Goal: Browse casually: Explore the website without a specific task or goal

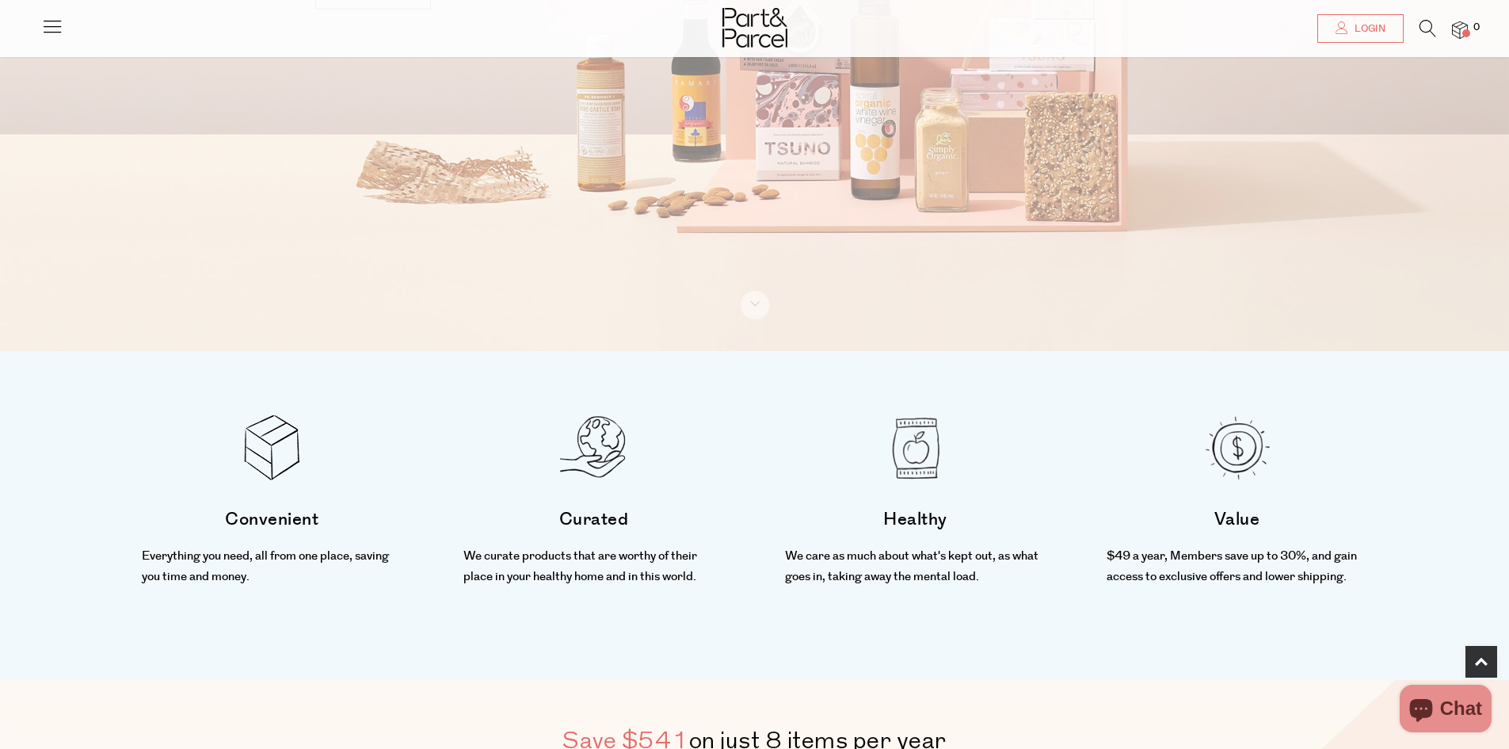
scroll to position [396, 0]
click at [757, 309] on link at bounding box center [755, 306] width 29 height 29
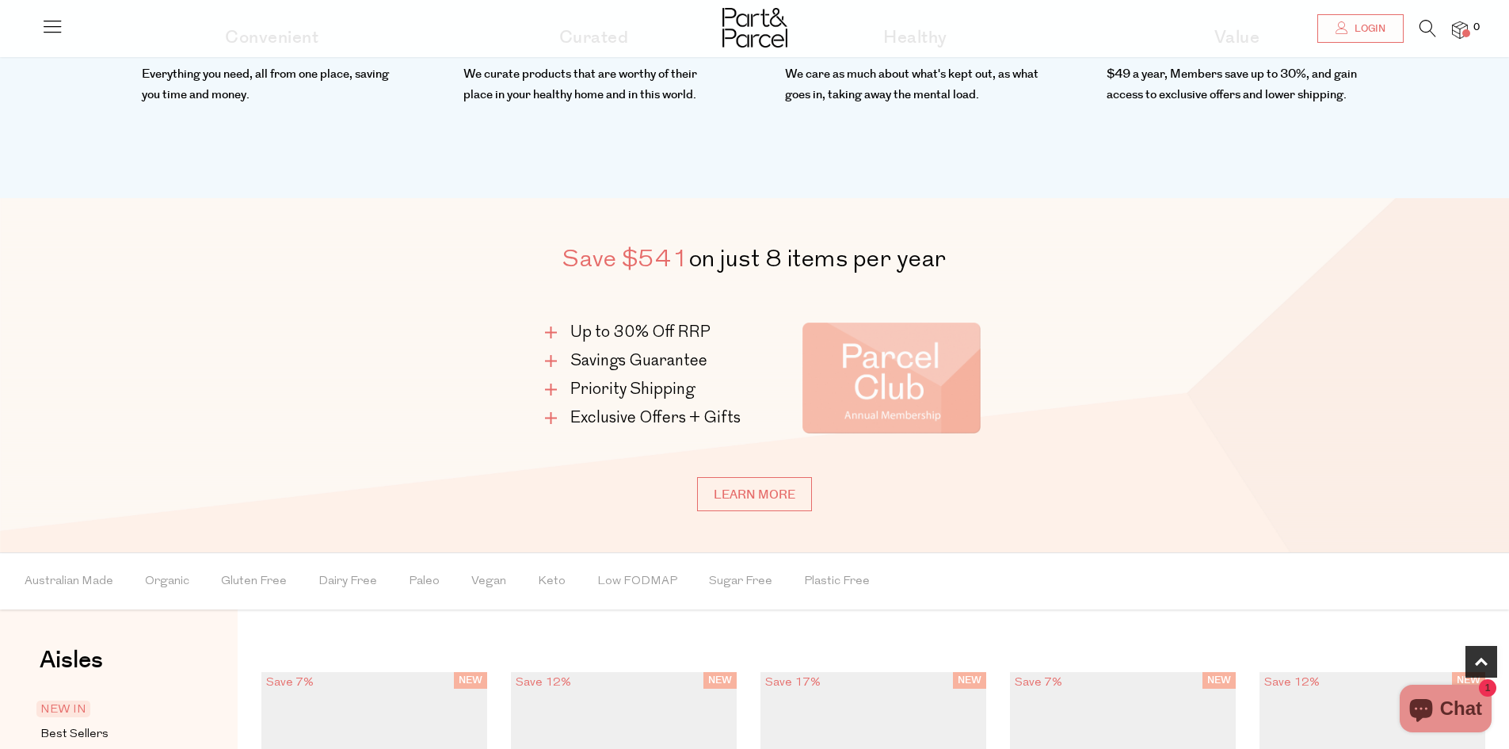
scroll to position [1246, 0]
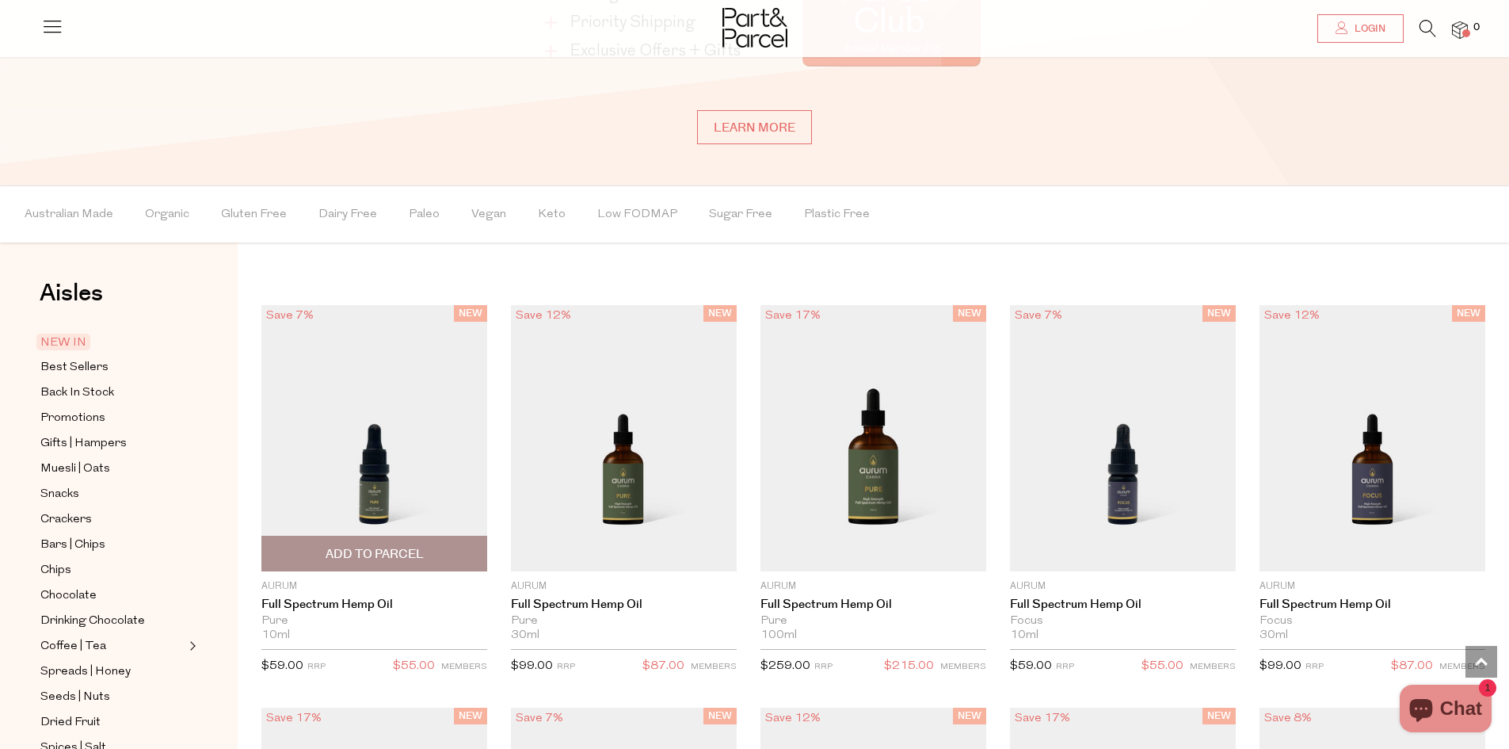
click at [368, 487] on img at bounding box center [374, 438] width 226 height 266
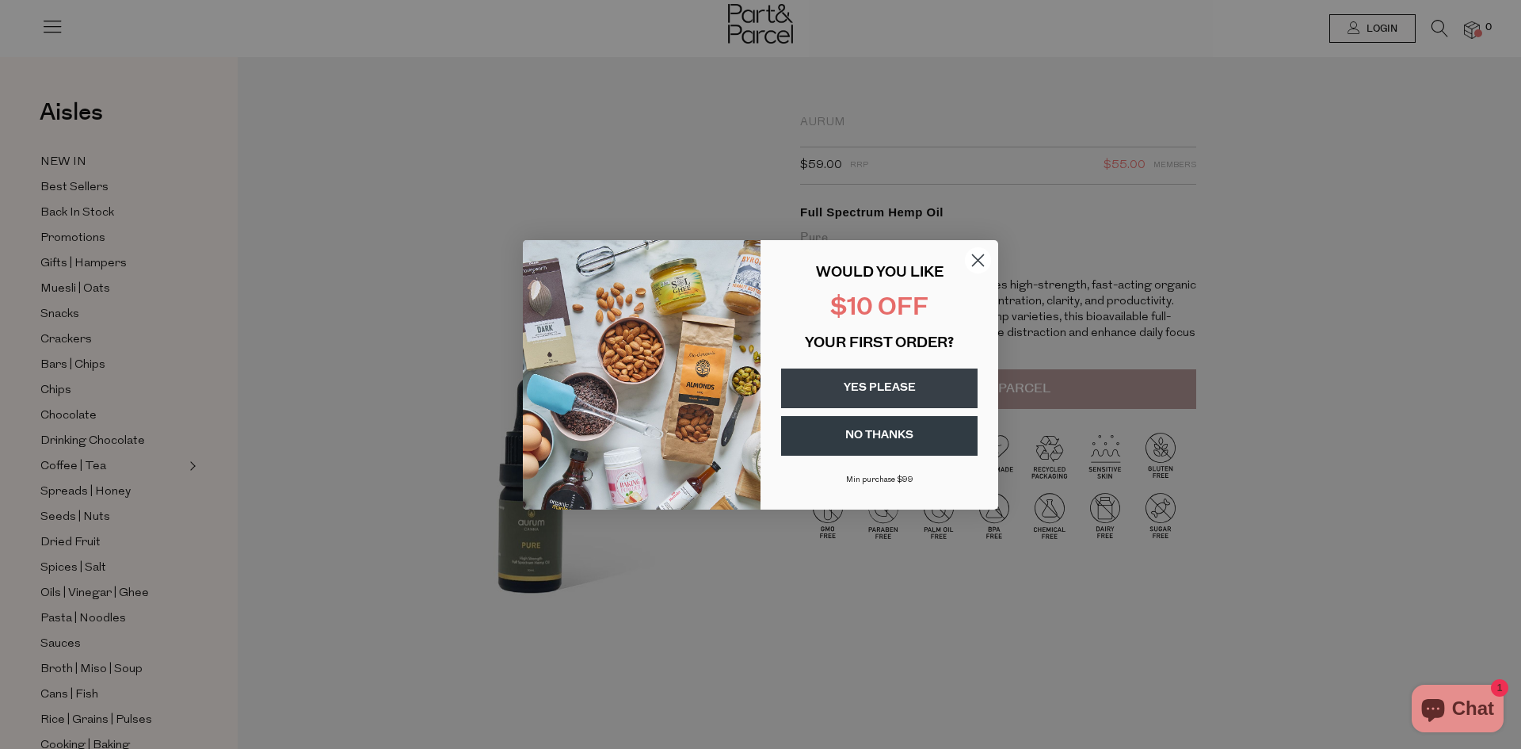
click at [972, 259] on circle "Close dialog" at bounding box center [978, 259] width 26 height 26
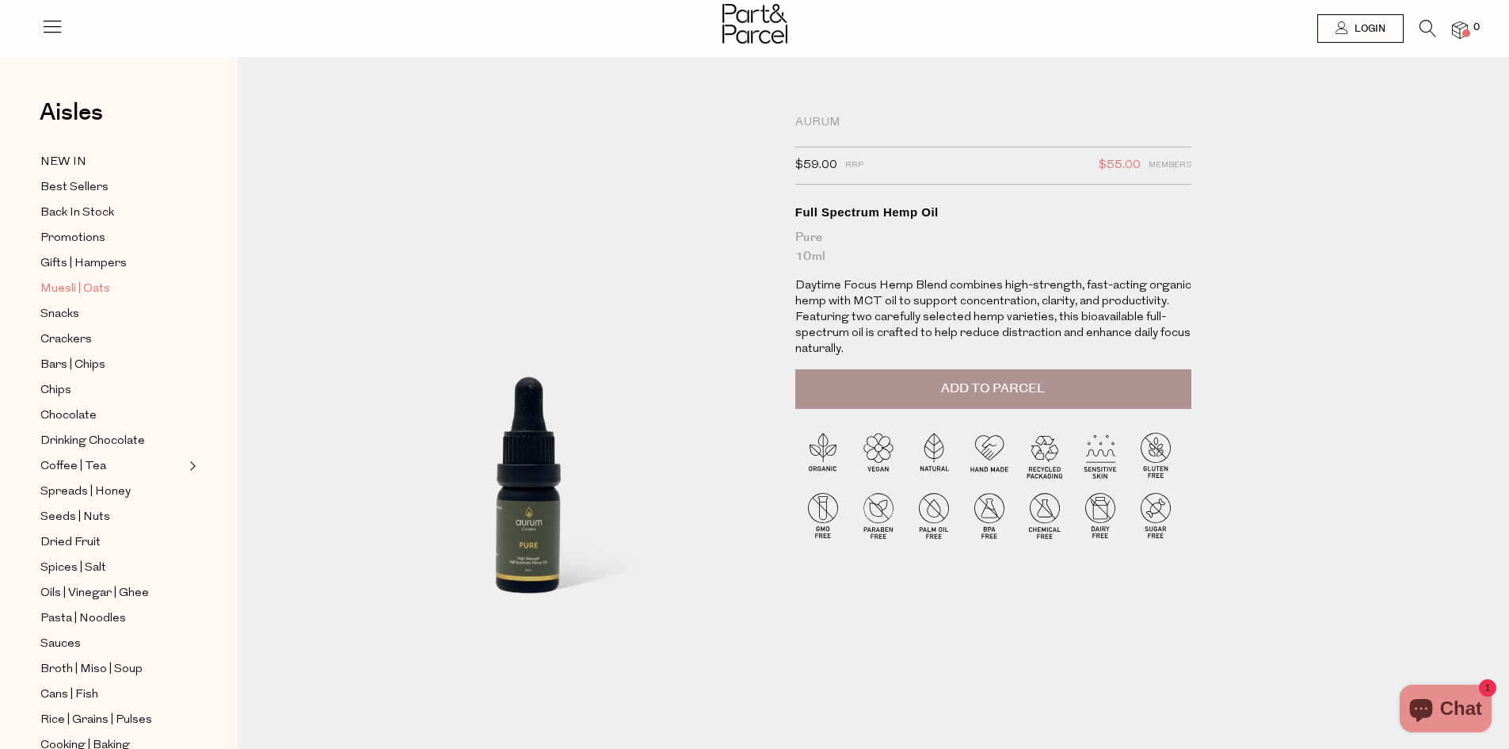
click at [63, 282] on span "Muesli | Oats" at bounding box center [75, 289] width 70 height 19
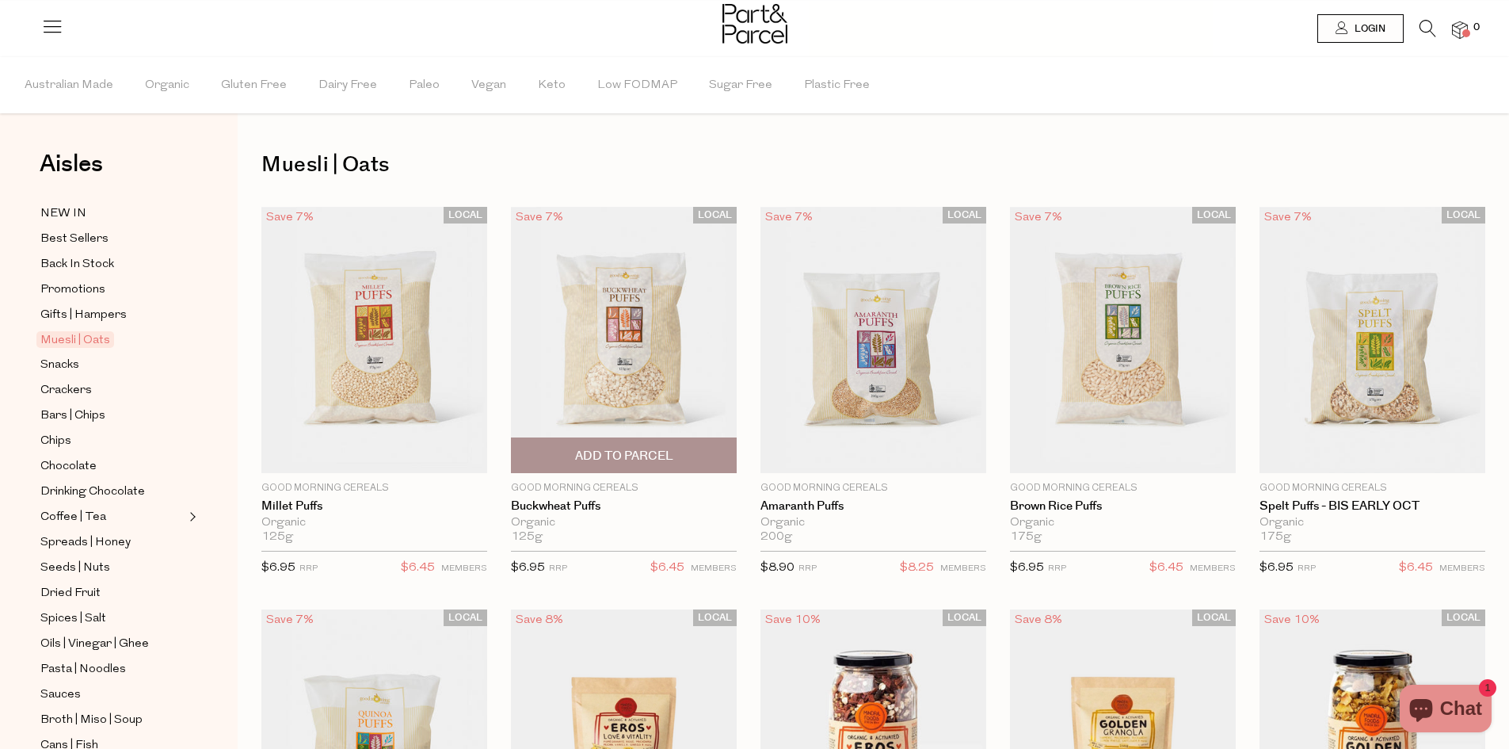
click at [630, 367] on img at bounding box center [624, 340] width 226 height 266
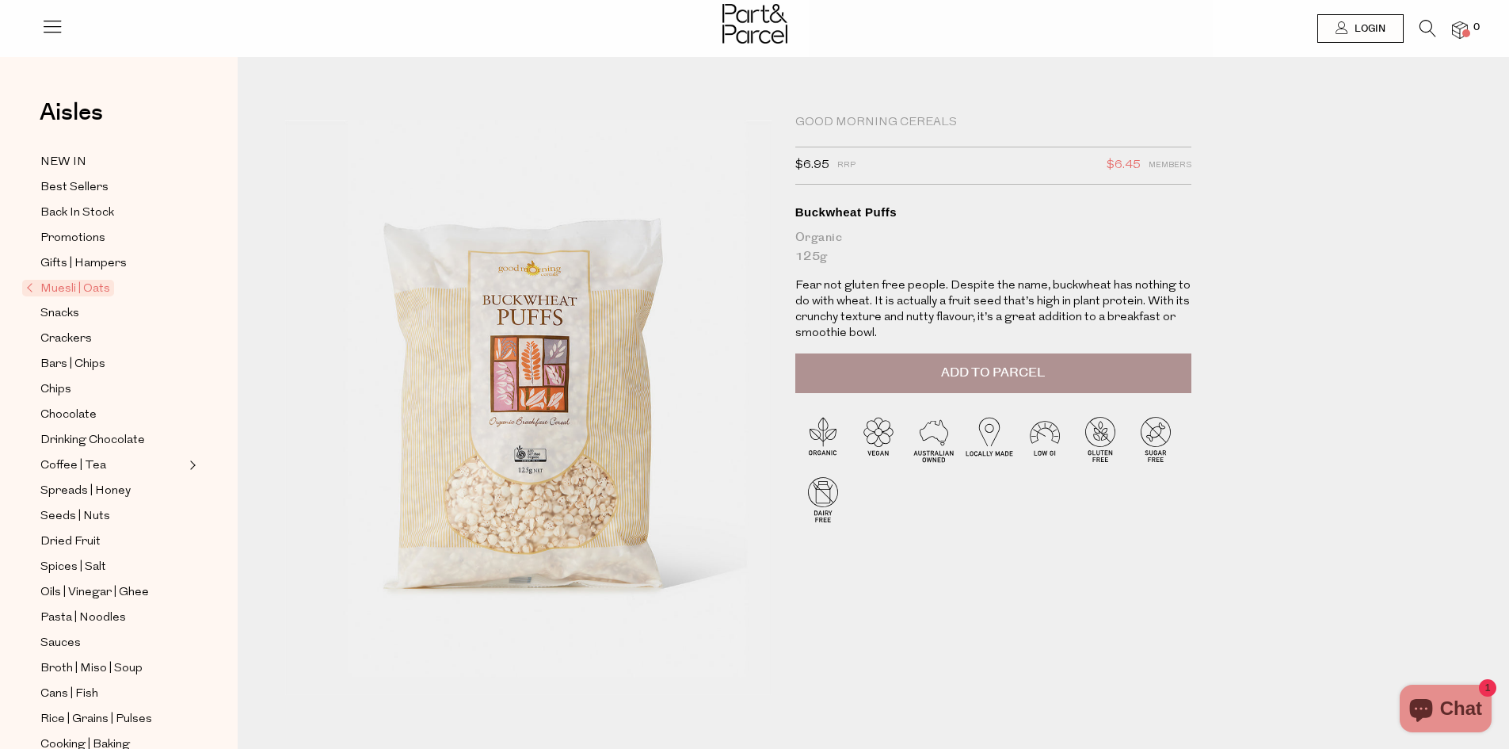
click at [67, 397] on ul "NEW IN Best Sellers Back In Stock Promotions Gifts | Hampers Muesli | Oats Snac…" at bounding box center [119, 580] width 170 height 856
click at [64, 406] on span "Chocolate" at bounding box center [68, 415] width 56 height 19
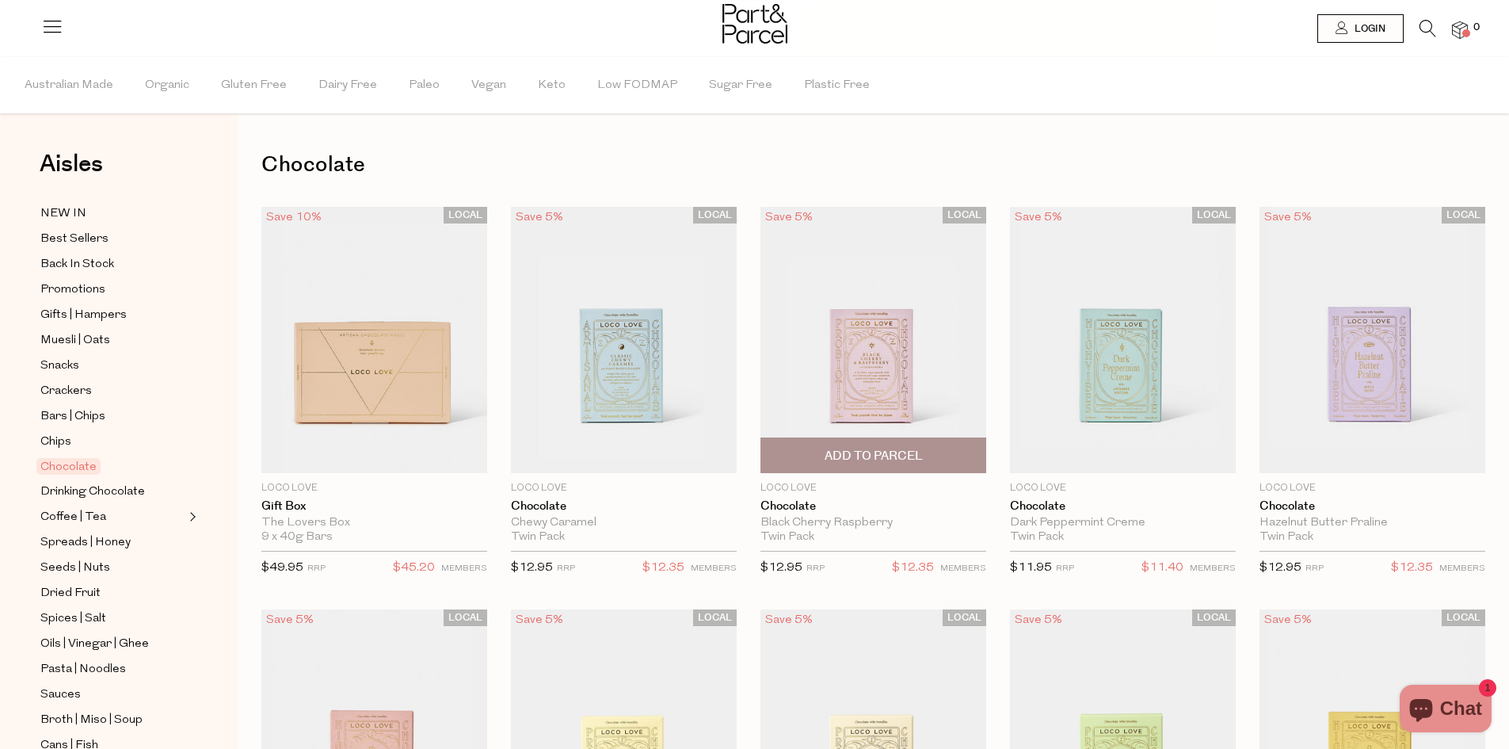
click at [901, 389] on img at bounding box center [874, 340] width 226 height 266
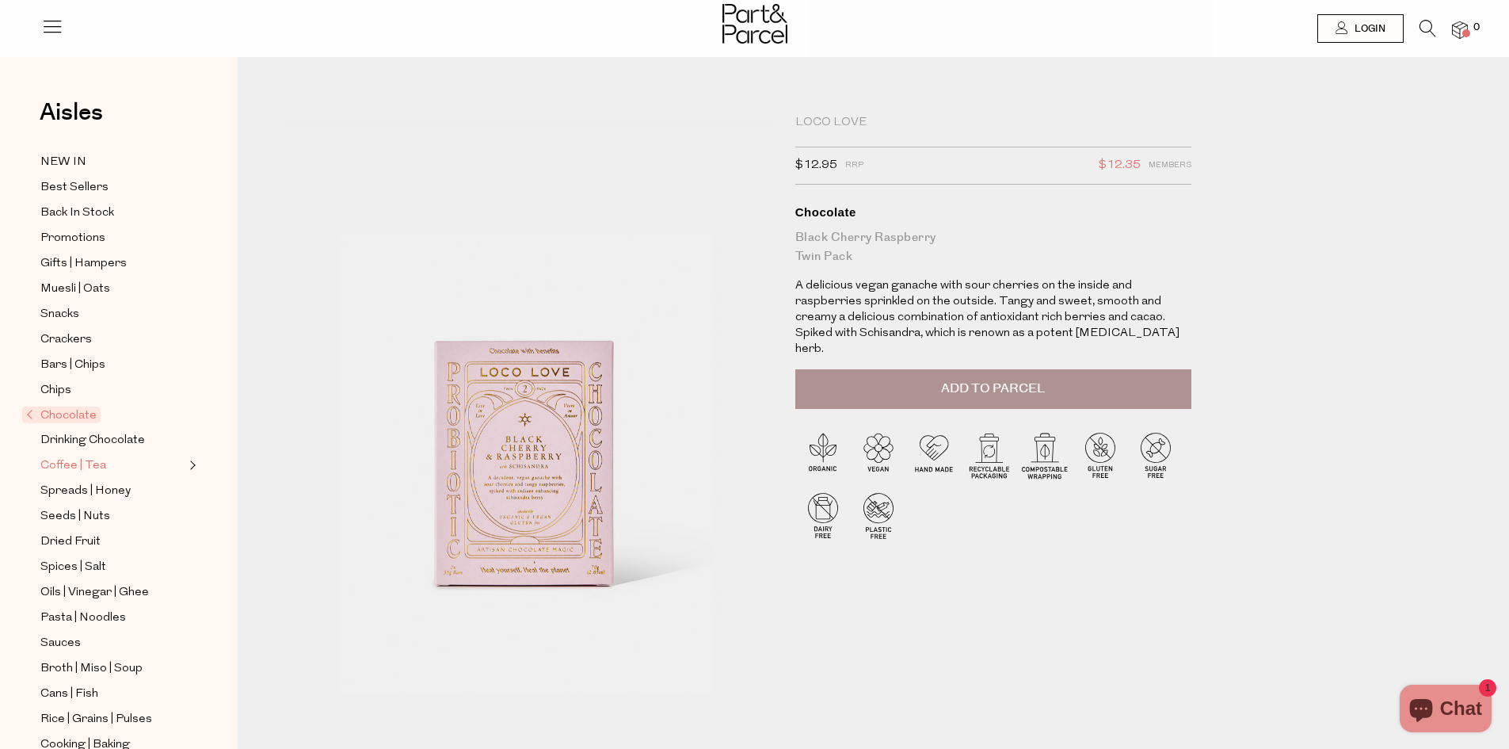
click at [58, 456] on span "Coffee | Tea" at bounding box center [73, 465] width 66 height 19
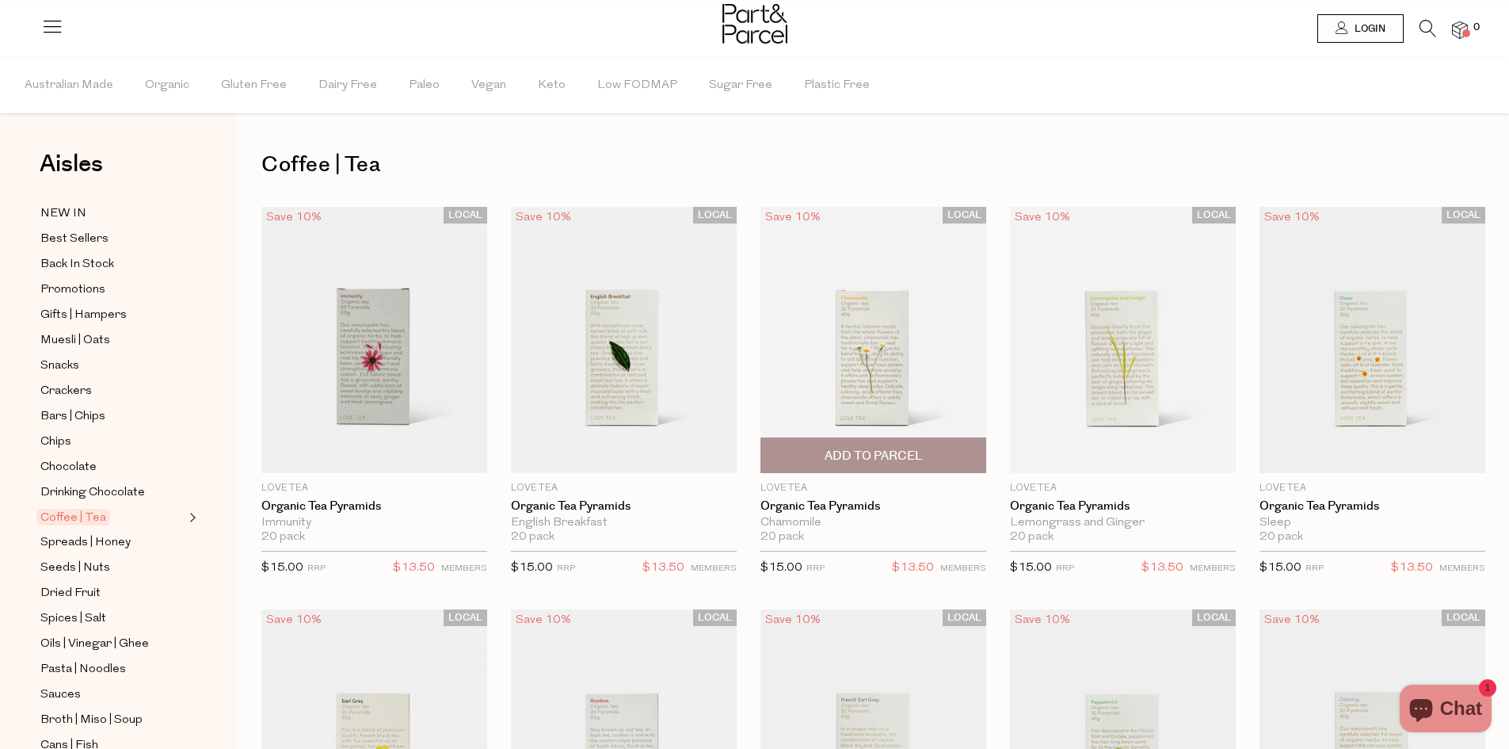
click at [887, 424] on img at bounding box center [874, 340] width 226 height 266
